Goal: Task Accomplishment & Management: Manage account settings

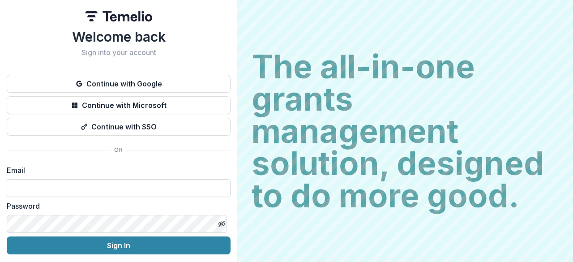
click at [145, 187] on input at bounding box center [119, 188] width 224 height 18
type input "**********"
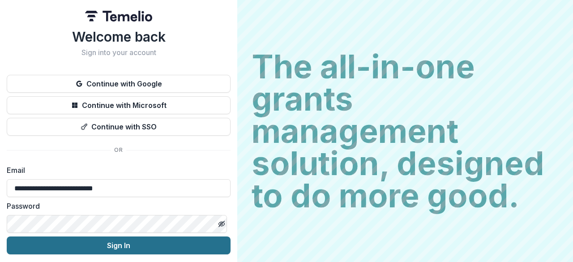
click at [137, 243] on button "Sign In" at bounding box center [119, 246] width 224 height 18
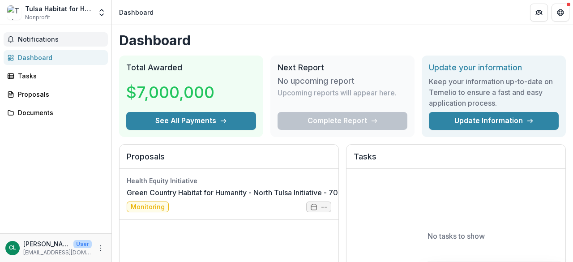
click at [46, 41] on span "Notifications" at bounding box center [61, 40] width 86 height 8
click at [42, 57] on div "Dashboard" at bounding box center [59, 57] width 83 height 9
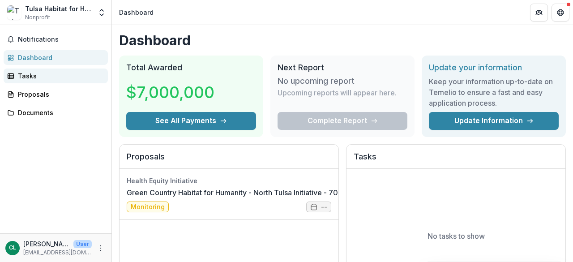
click at [22, 80] on div "Tasks" at bounding box center [59, 75] width 83 height 9
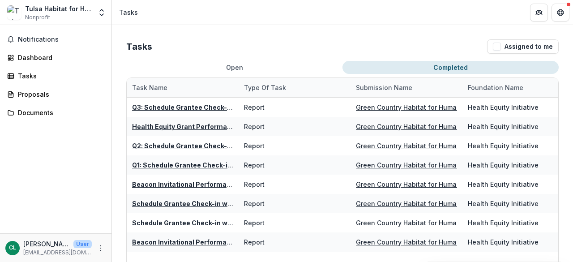
click at [454, 64] on button "Completed" at bounding box center [451, 67] width 216 height 13
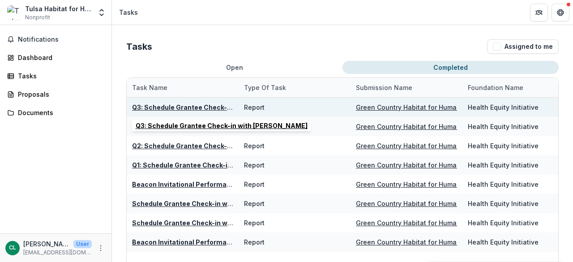
click at [188, 104] on u "Q3: Schedule Grantee Check-in with Dr. Pasley" at bounding box center [218, 107] width 172 height 8
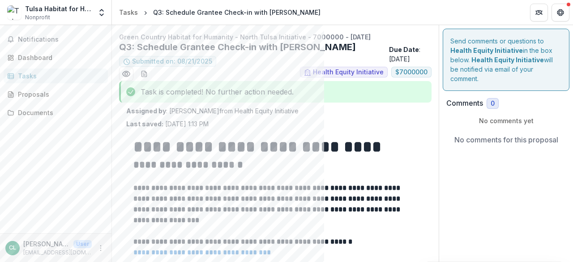
click at [512, 134] on p "No comments for this proposal" at bounding box center [507, 139] width 104 height 11
click at [36, 112] on div "Documents" at bounding box center [59, 112] width 83 height 9
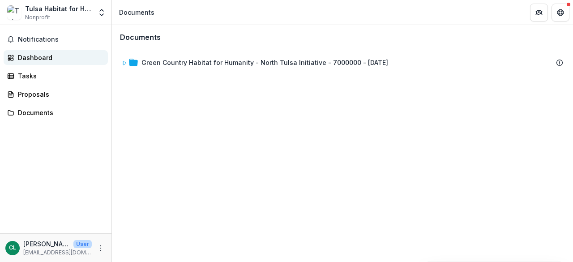
click at [34, 56] on div "Dashboard" at bounding box center [59, 57] width 83 height 9
